Goal: Transaction & Acquisition: Purchase product/service

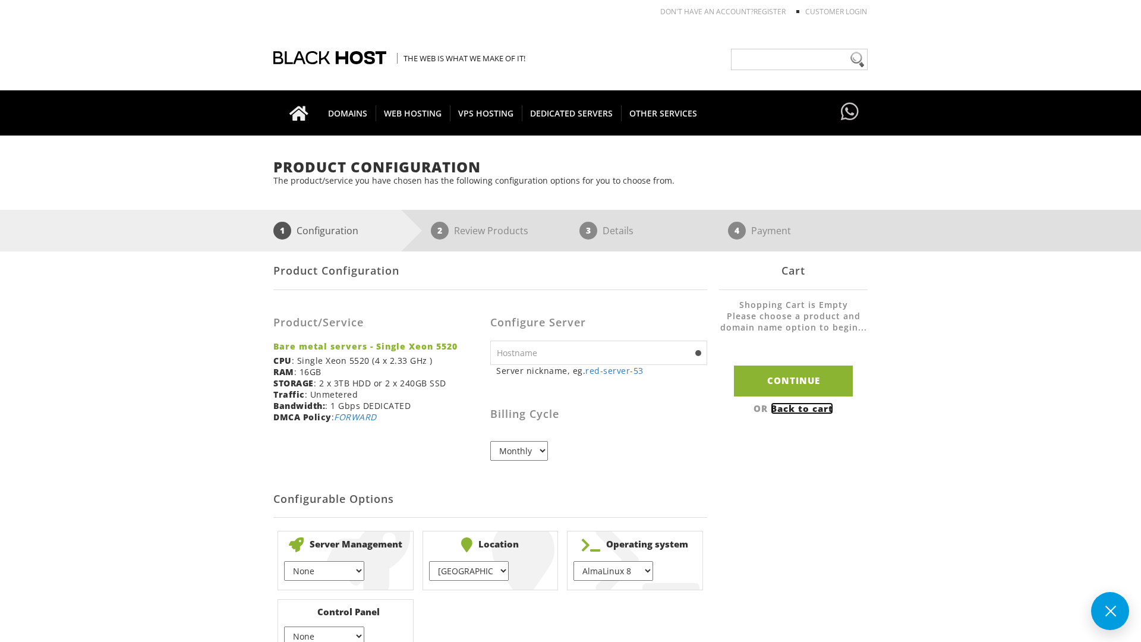
click at [804, 408] on link "Back to cart" at bounding box center [802, 408] width 62 height 12
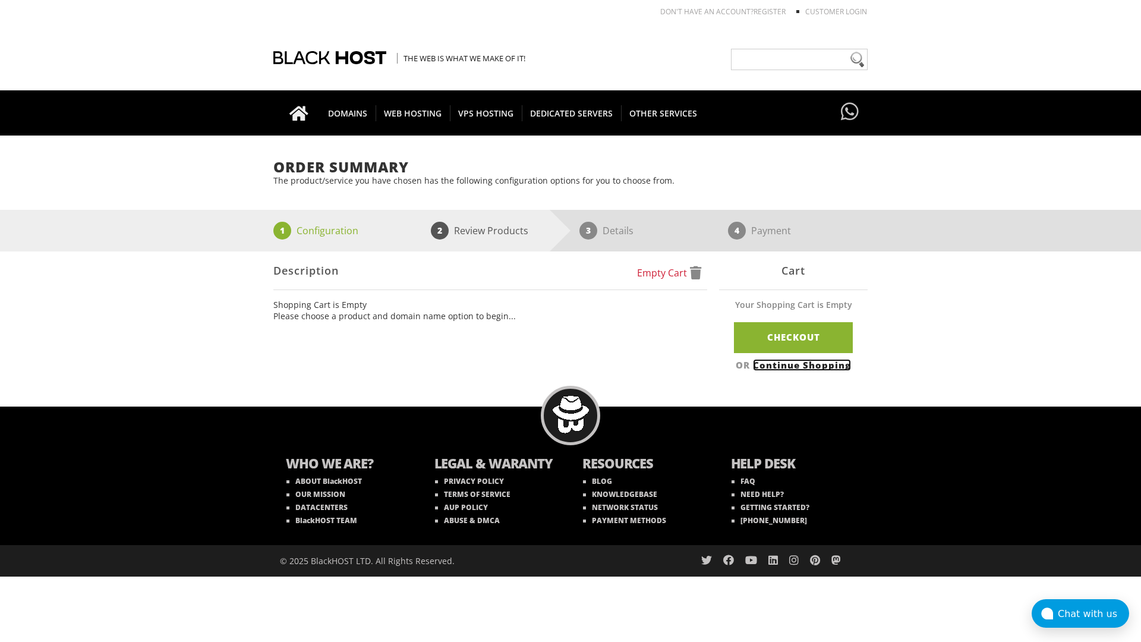
click at [804, 364] on link "Continue Shopping" at bounding box center [802, 365] width 98 height 12
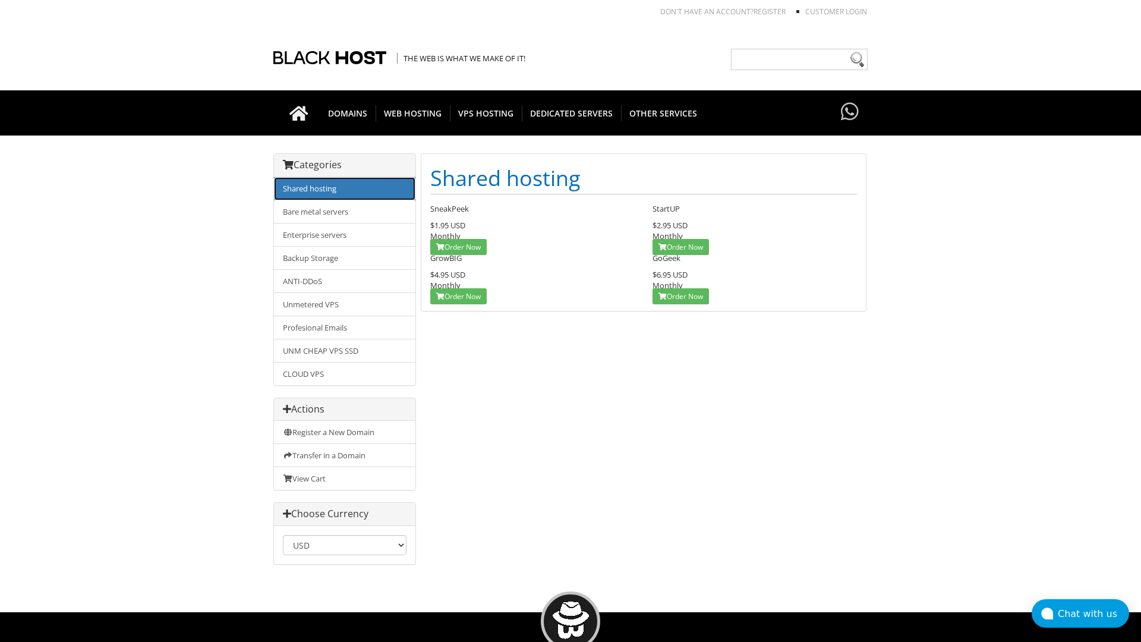
click at [345, 188] on link "Shared hosting" at bounding box center [344, 188] width 141 height 23
